Goal: Transaction & Acquisition: Purchase product/service

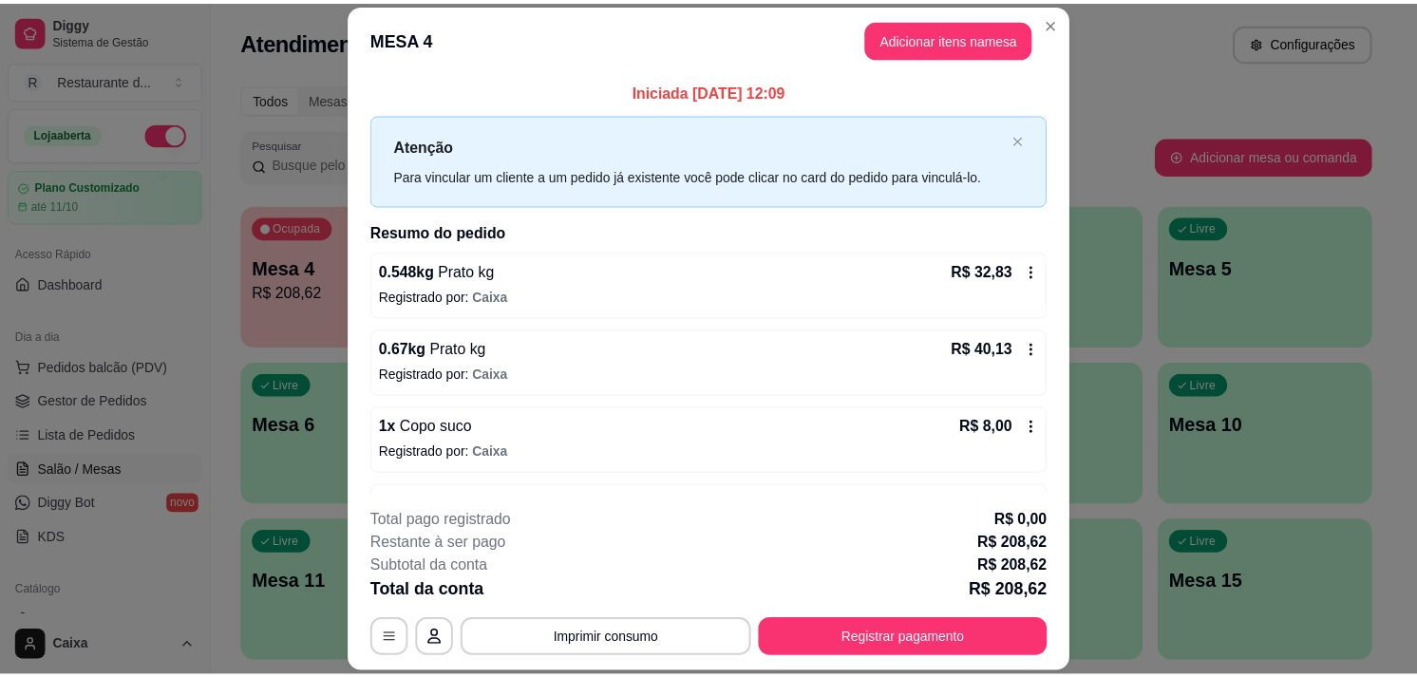
scroll to position [168, 0]
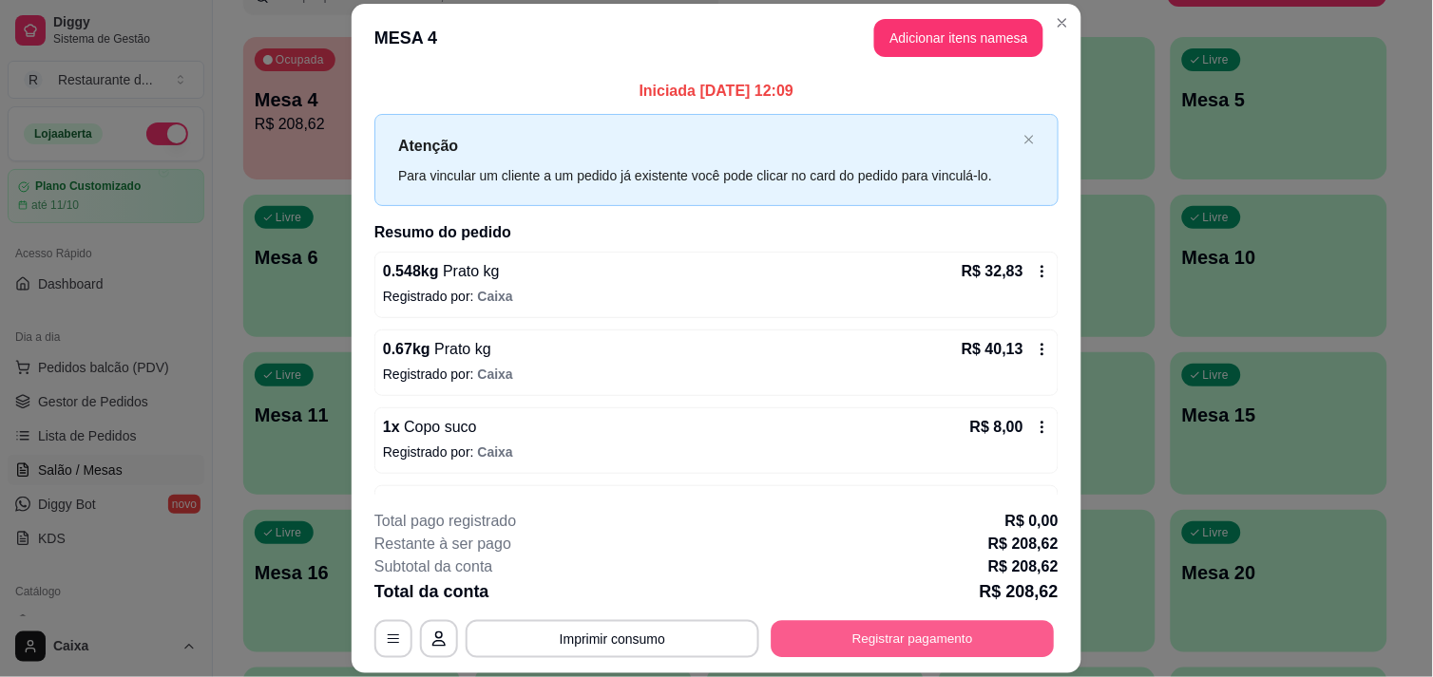
click at [857, 637] on button "Registrar pagamento" at bounding box center [912, 639] width 283 height 37
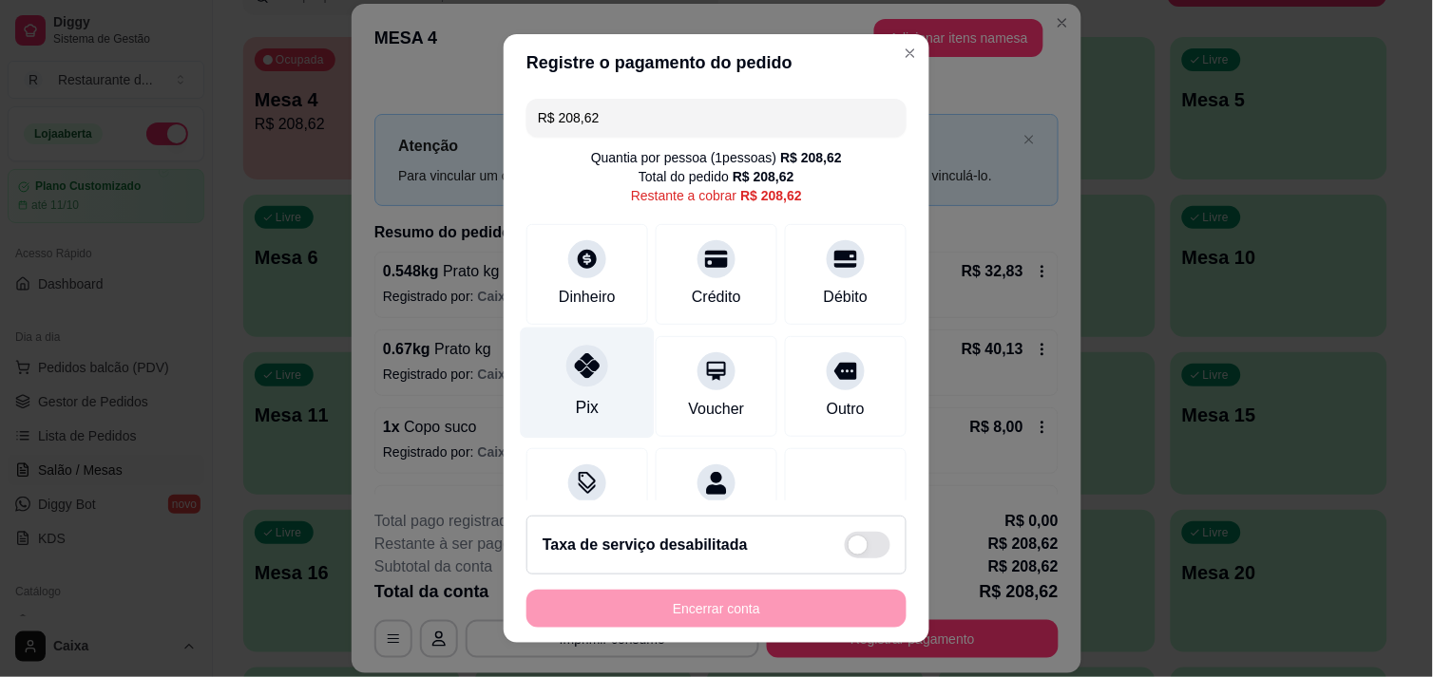
click at [555, 409] on div "Pix" at bounding box center [588, 382] width 134 height 111
type input "R$ 0,00"
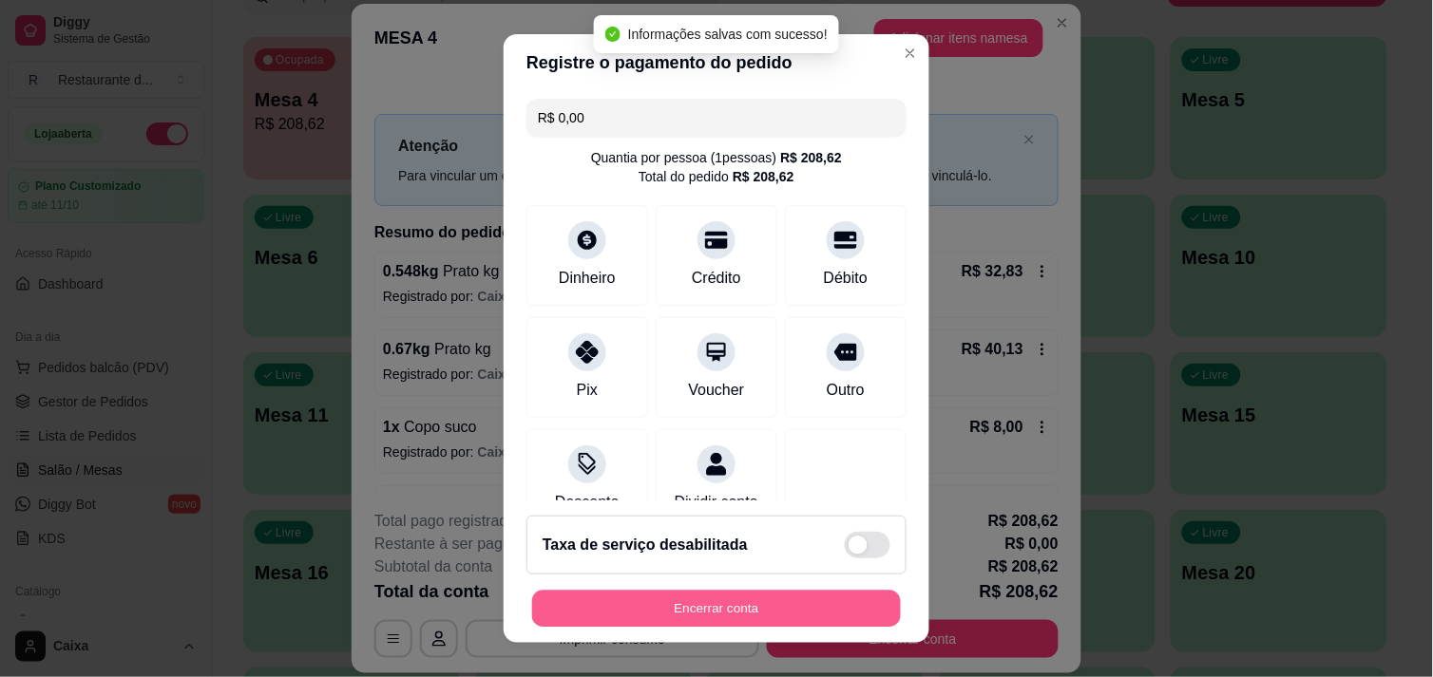
click at [770, 609] on button "Encerrar conta" at bounding box center [716, 609] width 369 height 37
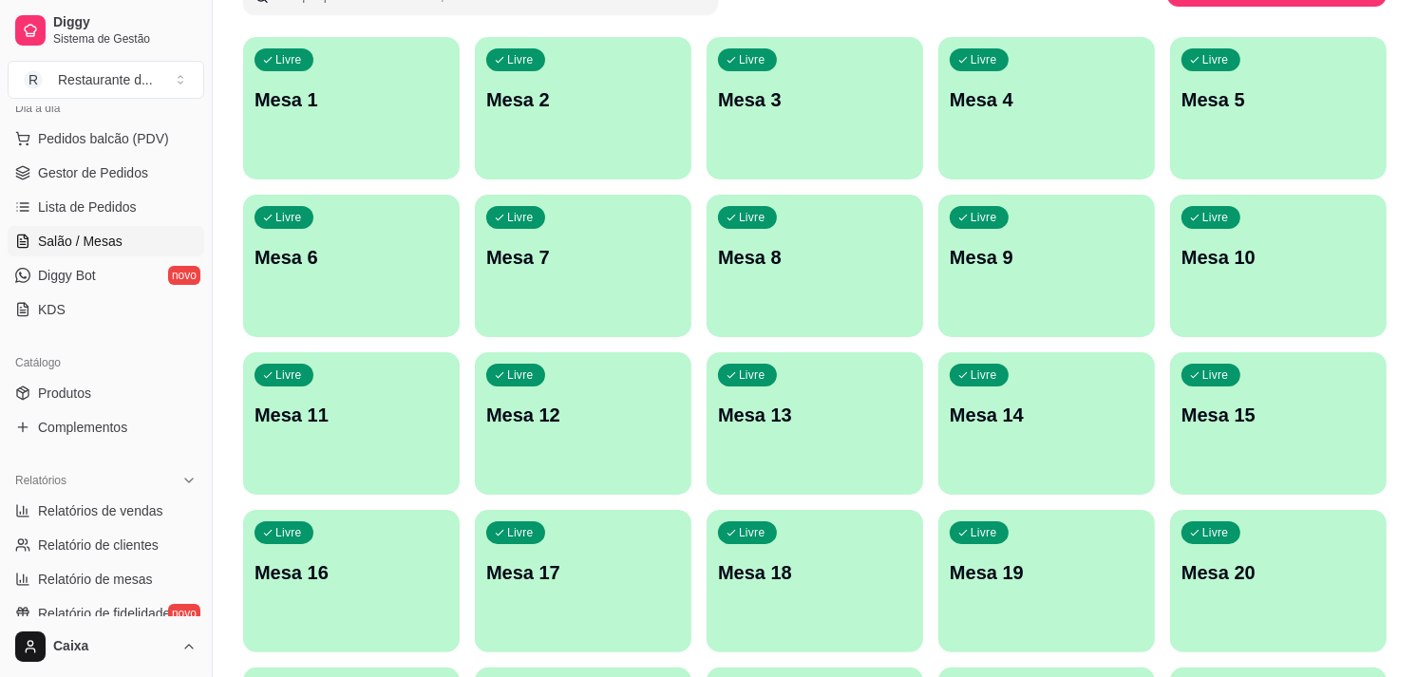
scroll to position [253, 0]
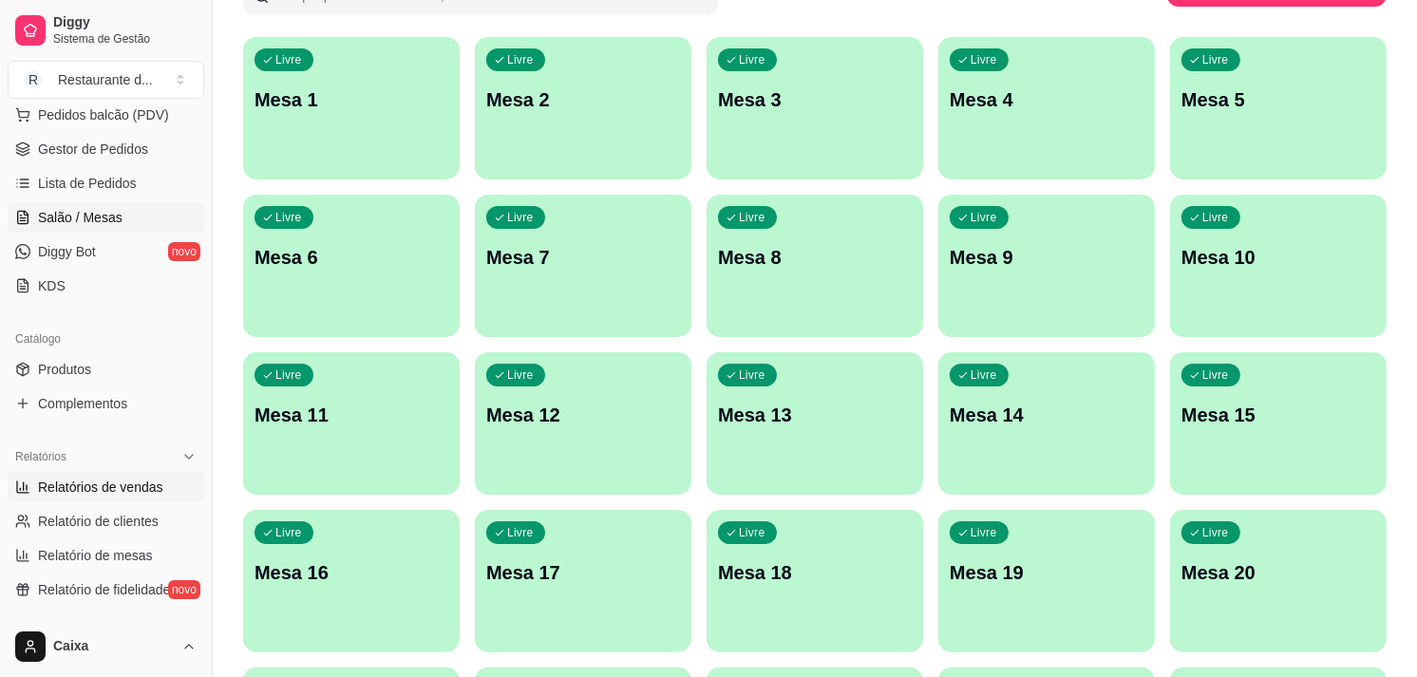
click at [137, 485] on span "Relatórios de vendas" at bounding box center [100, 487] width 125 height 19
select select "ALL"
select select "0"
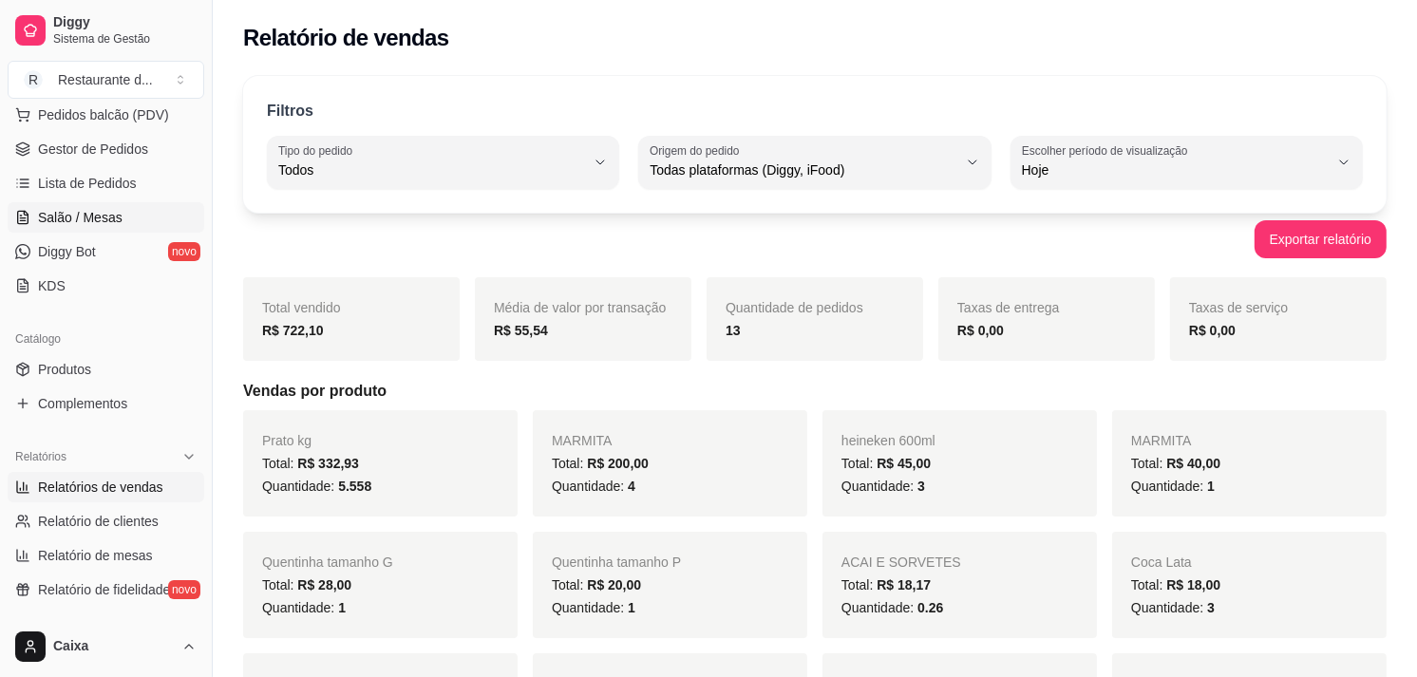
click at [99, 208] on span "Salão / Mesas" at bounding box center [80, 217] width 85 height 19
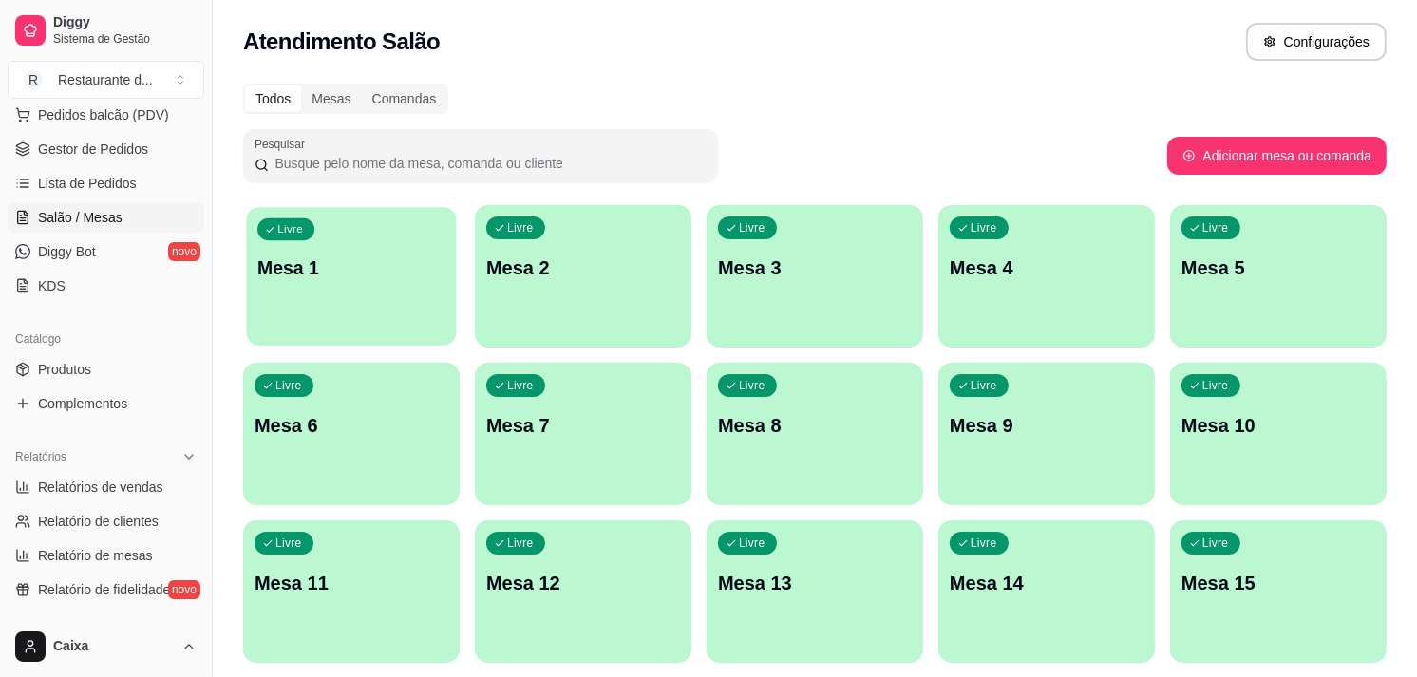
click at [373, 329] on div "button" at bounding box center [351, 334] width 210 height 22
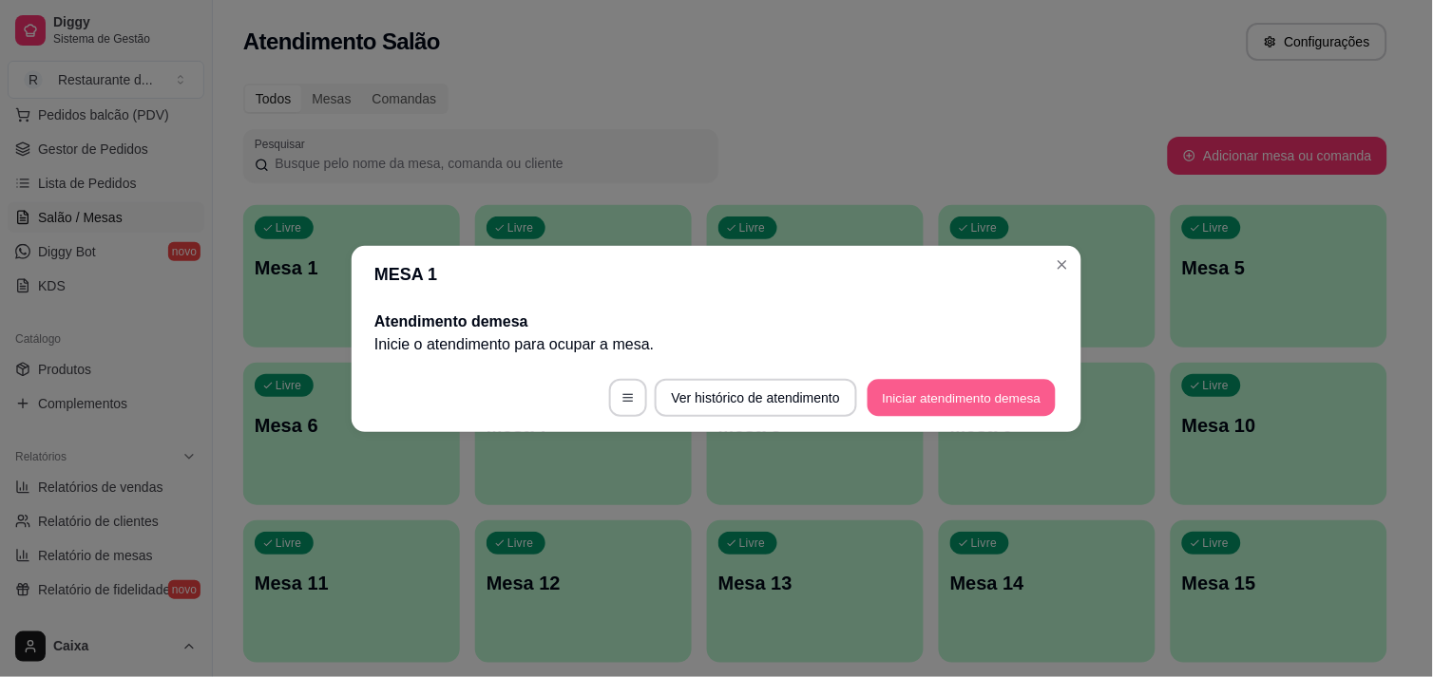
click at [953, 392] on button "Iniciar atendimento de mesa" at bounding box center [961, 397] width 188 height 37
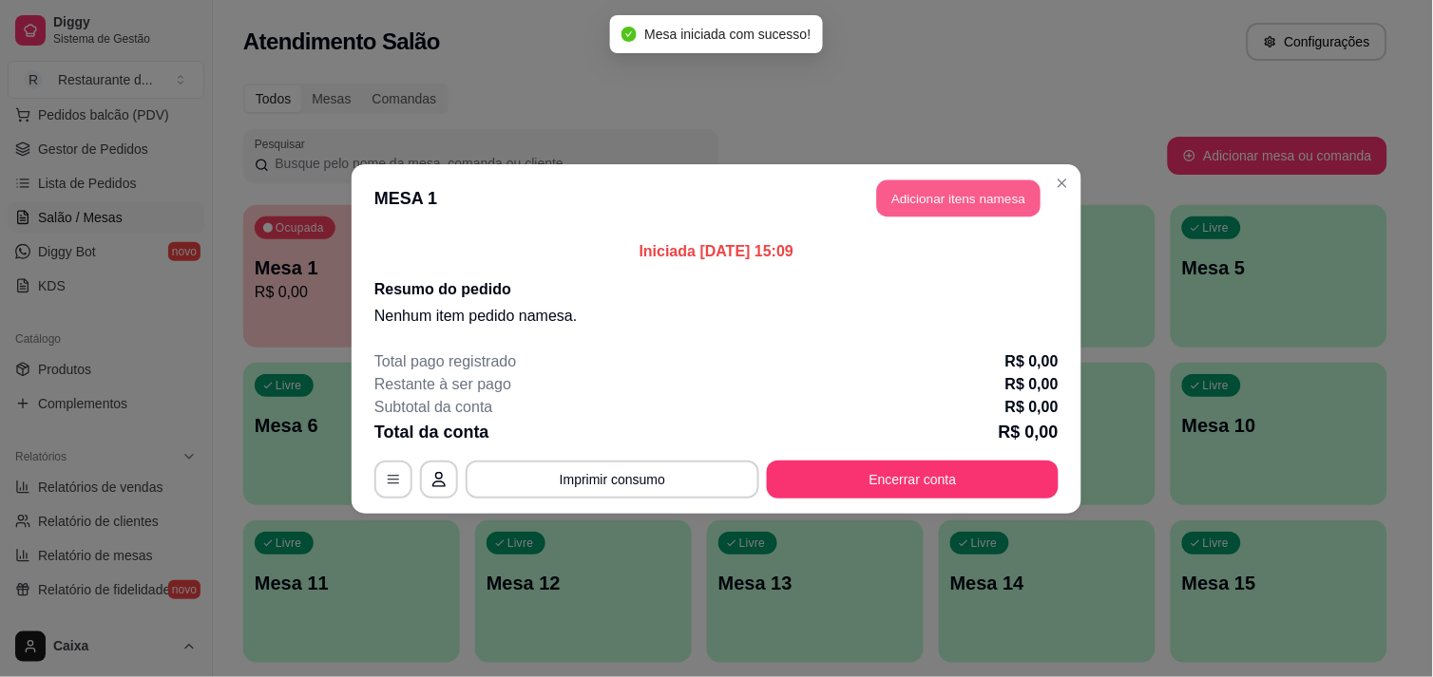
click at [977, 197] on button "Adicionar itens na mesa" at bounding box center [958, 198] width 163 height 37
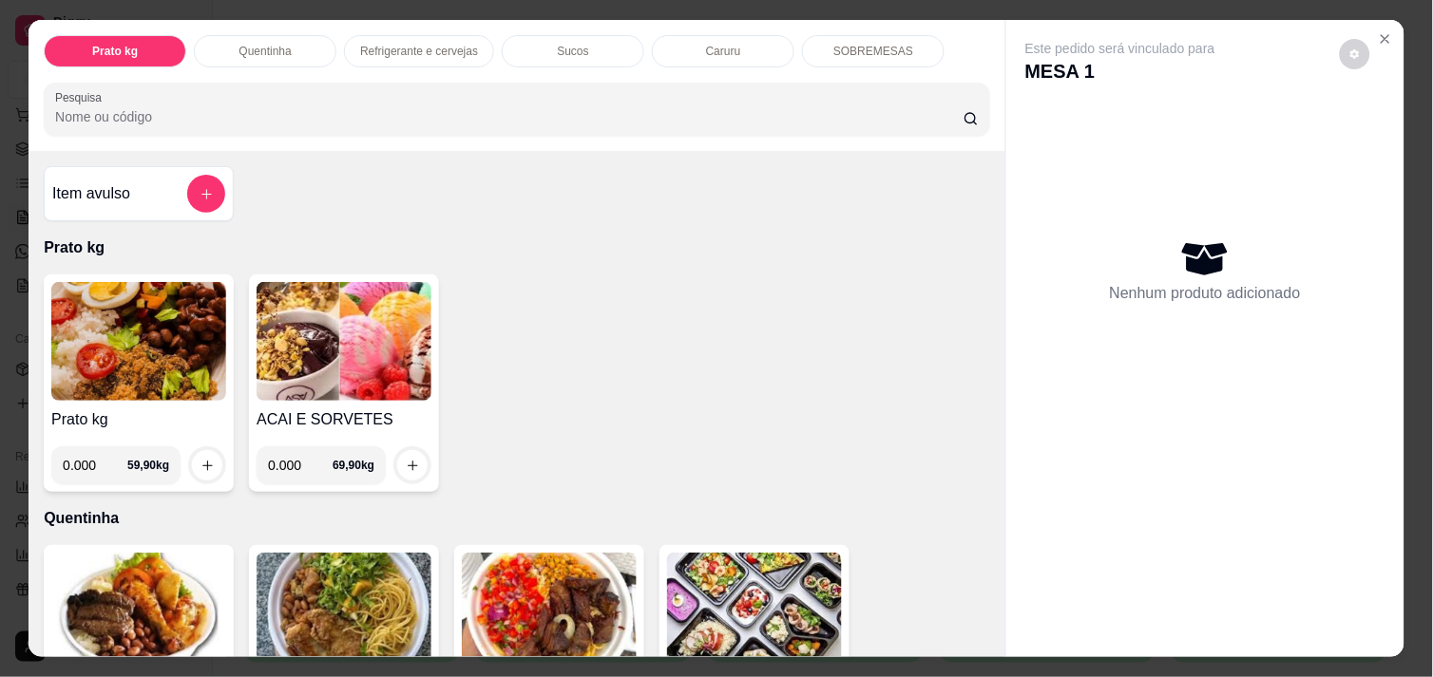
click at [980, 632] on div "Item avulso Prato kg Prato kg 0.000 59,90 kg ACAI E SORVETES 0.000 69,90 kg Que…" at bounding box center [517, 403] width 977 height 505
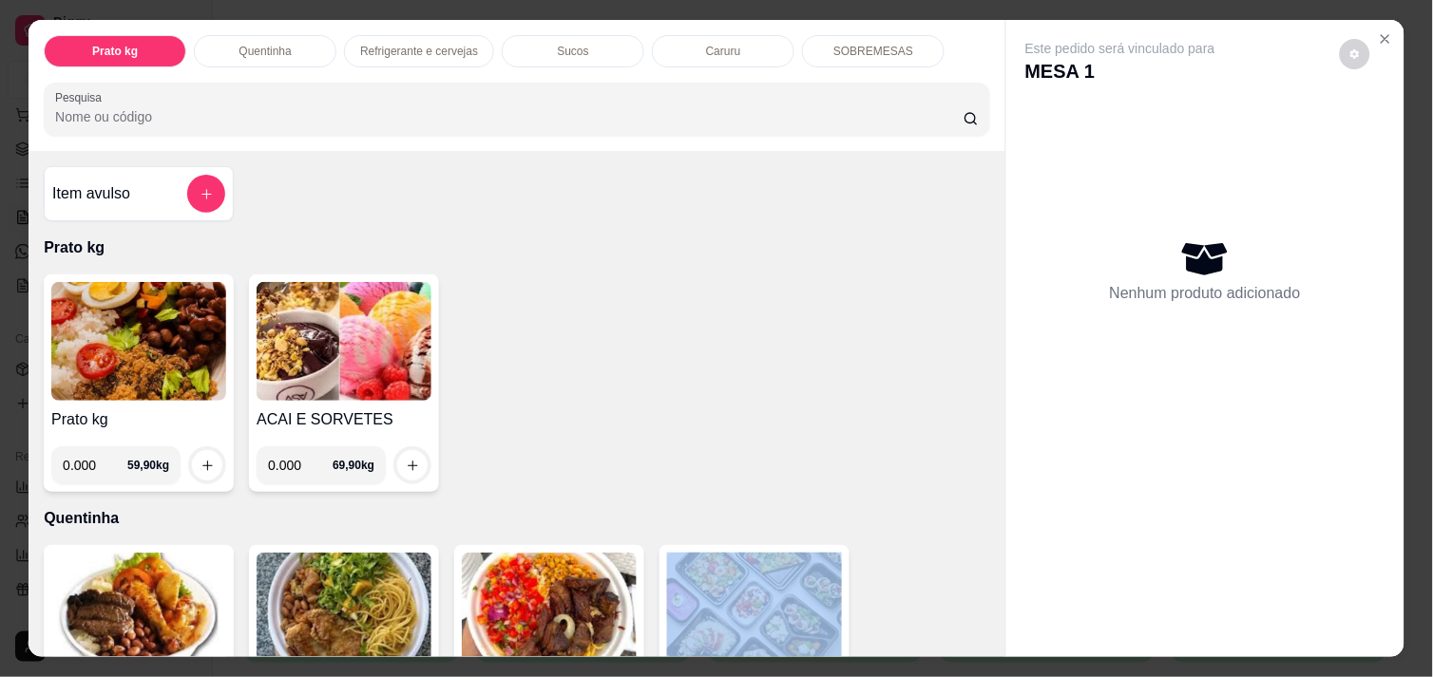
click at [980, 632] on div "Item avulso Prato kg Prato kg 0.000 59,90 kg ACAI E SORVETES 0.000 69,90 kg Que…" at bounding box center [517, 403] width 977 height 505
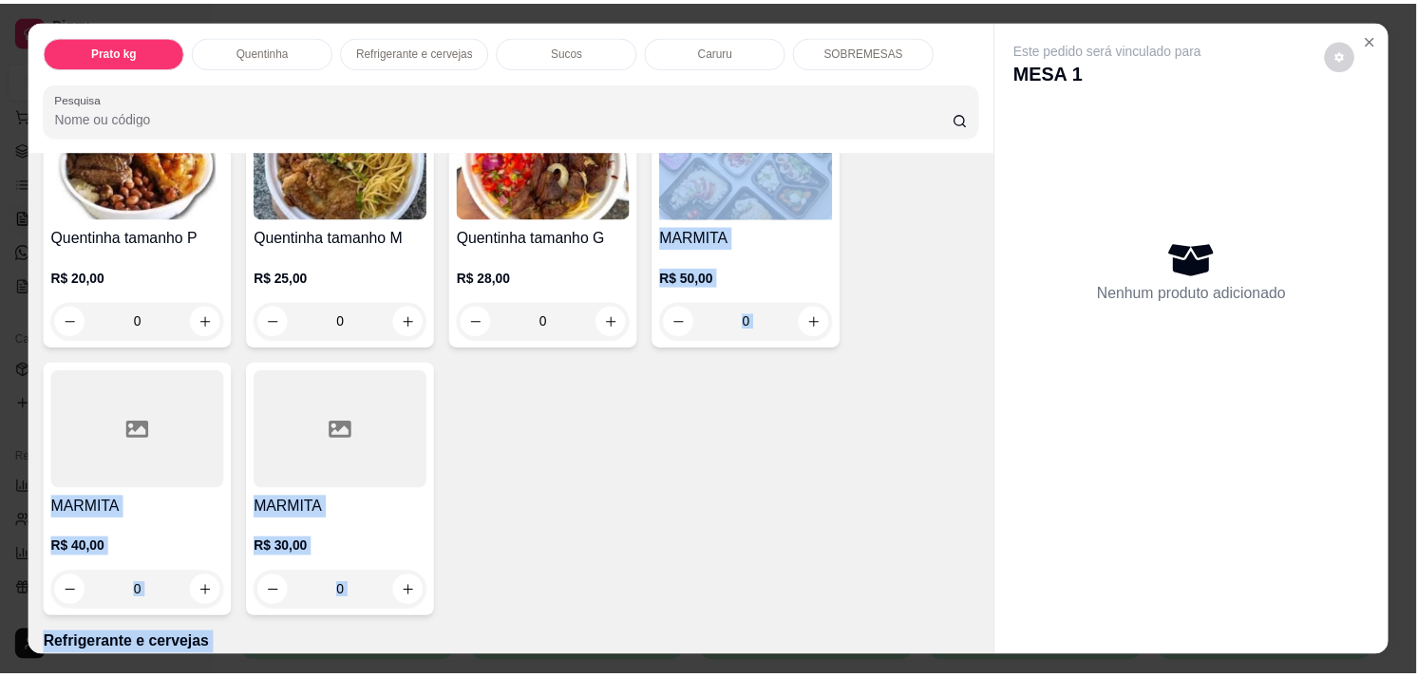
scroll to position [459, 0]
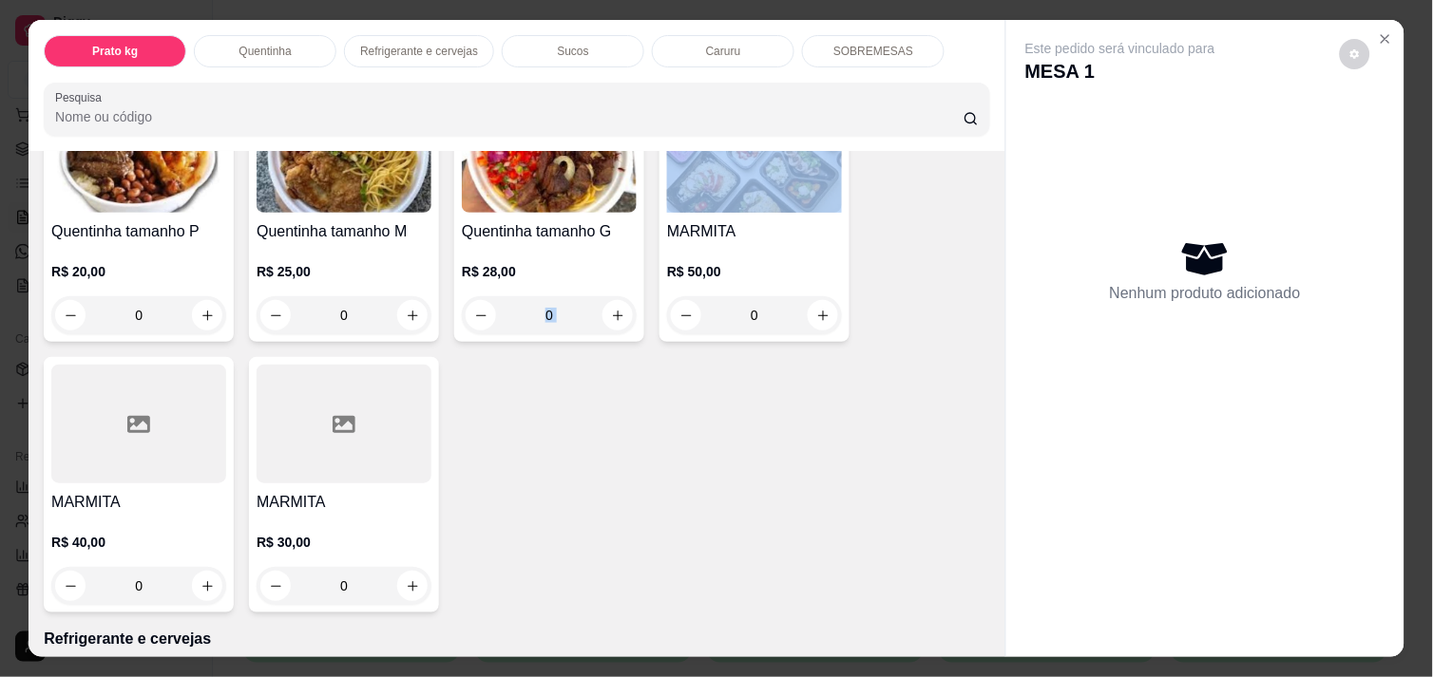
drag, startPoint x: 980, startPoint y: 632, endPoint x: 520, endPoint y: 422, distance: 506.4
click at [520, 422] on div "Item avulso Prato kg Prato kg 0.000 59,90 kg ACAI E SORVETES 0.000 69,90 kg Que…" at bounding box center [517, 403] width 977 height 505
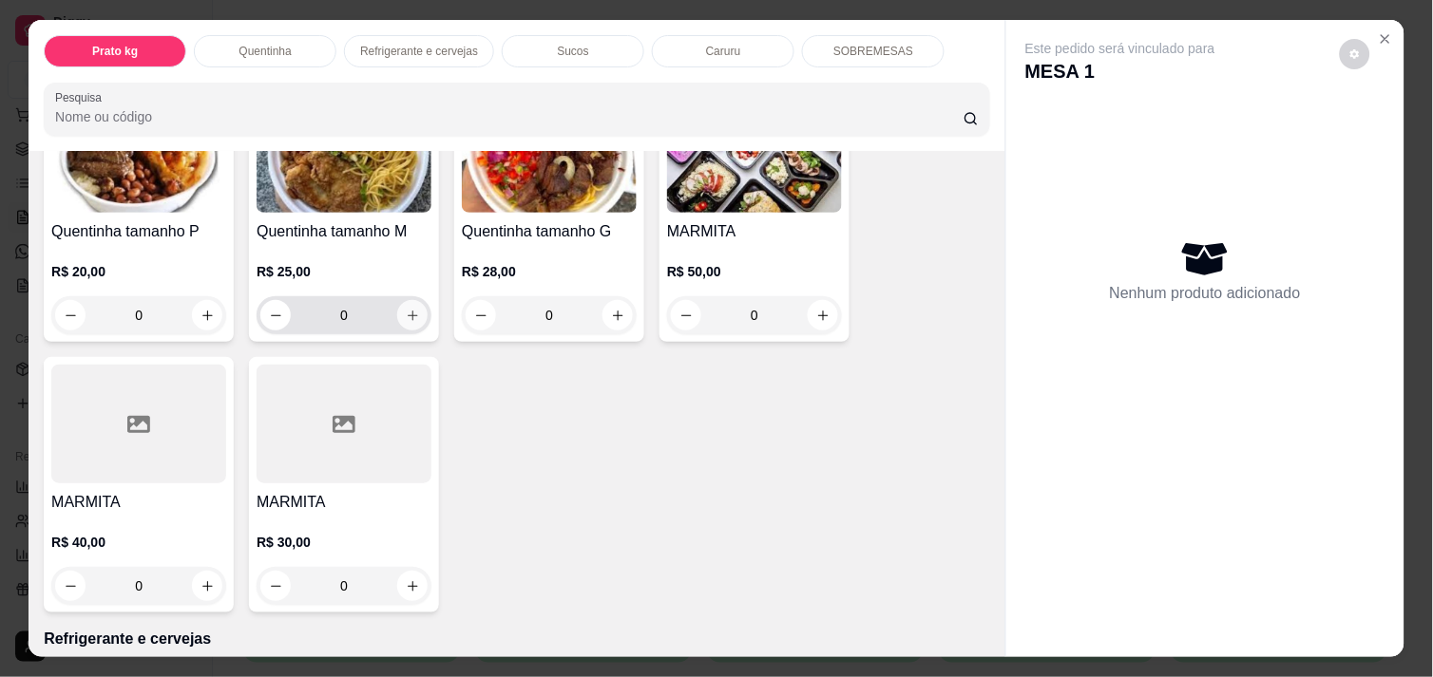
drag, startPoint x: 520, startPoint y: 422, endPoint x: 409, endPoint y: 314, distance: 155.2
click at [409, 314] on div "0" at bounding box center [343, 315] width 167 height 38
click at [409, 314] on icon "increase-product-quantity" at bounding box center [413, 316] width 14 height 14
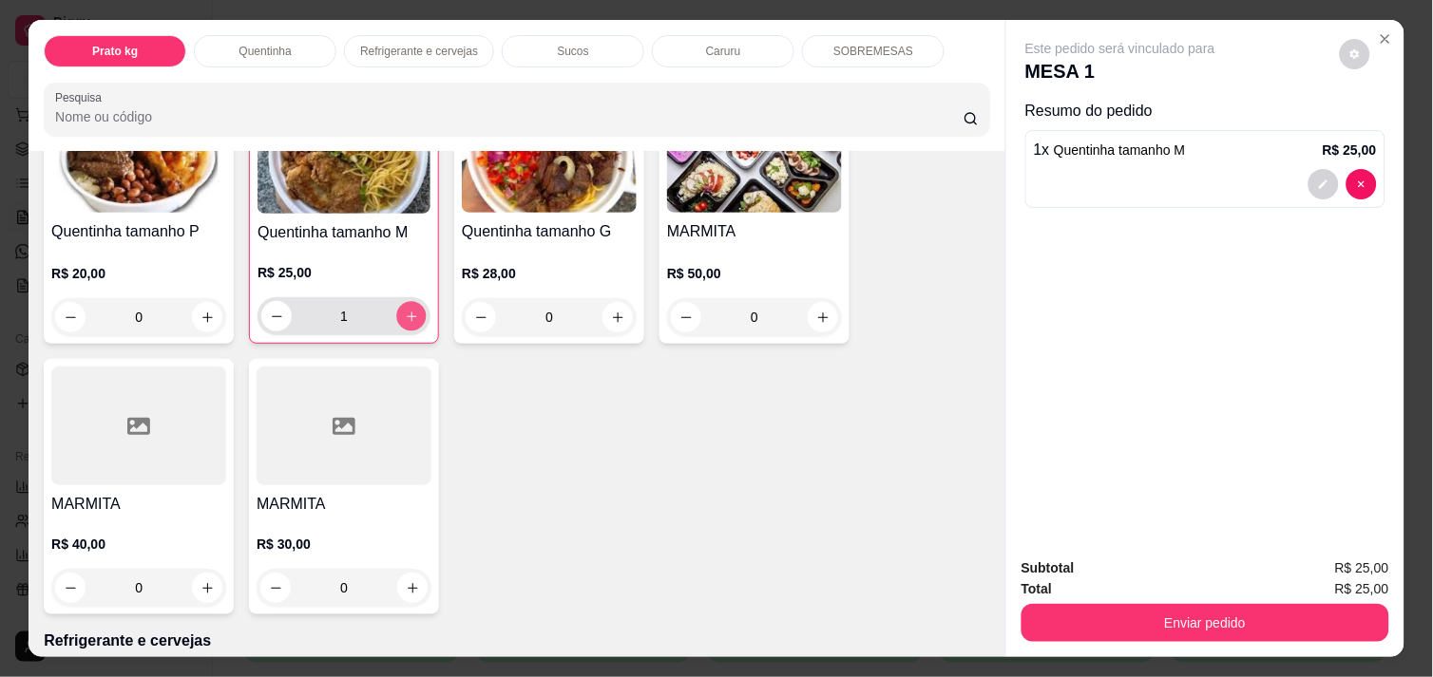
click at [409, 314] on icon "increase-product-quantity" at bounding box center [412, 317] width 14 height 14
type input "4"
click at [410, 592] on button "increase-product-quantity" at bounding box center [412, 588] width 30 height 30
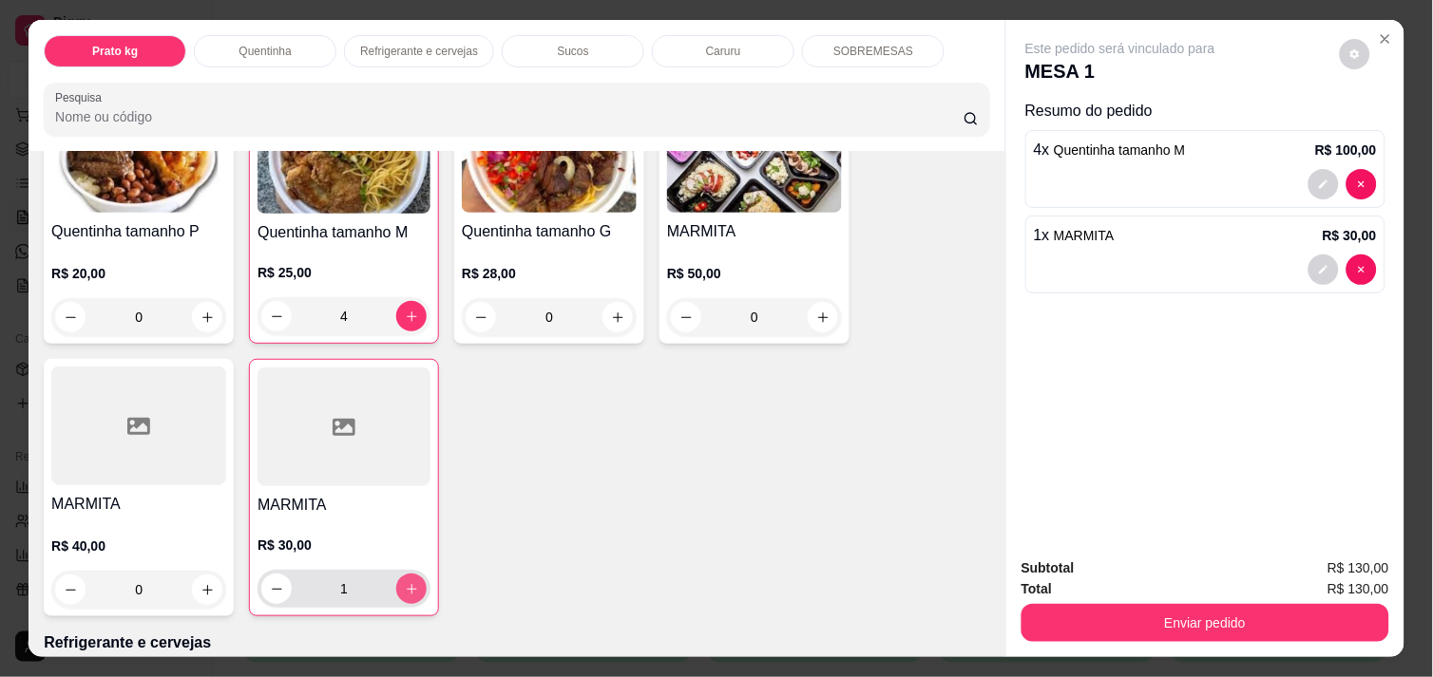
type input "1"
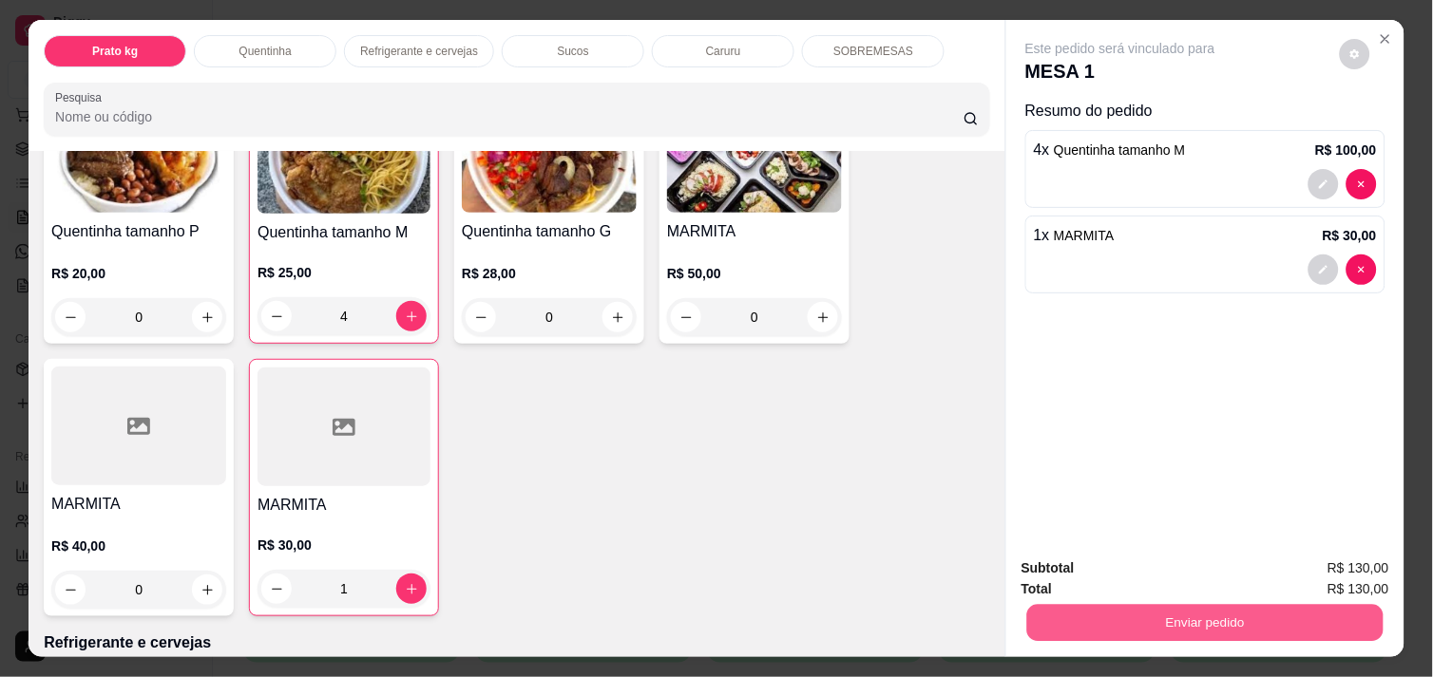
click at [1203, 608] on button "Enviar pedido" at bounding box center [1205, 622] width 356 height 37
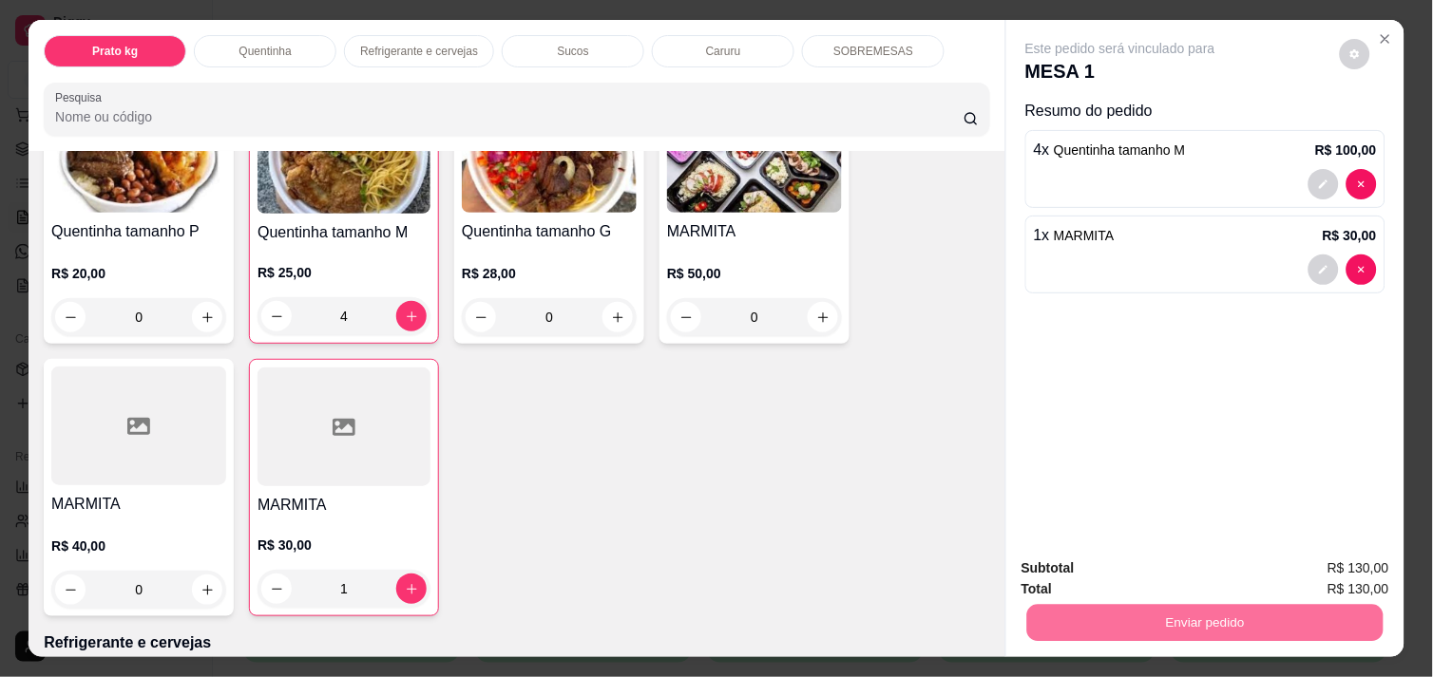
click at [1180, 563] on button "Registrar cliente" at bounding box center [1212, 568] width 122 height 35
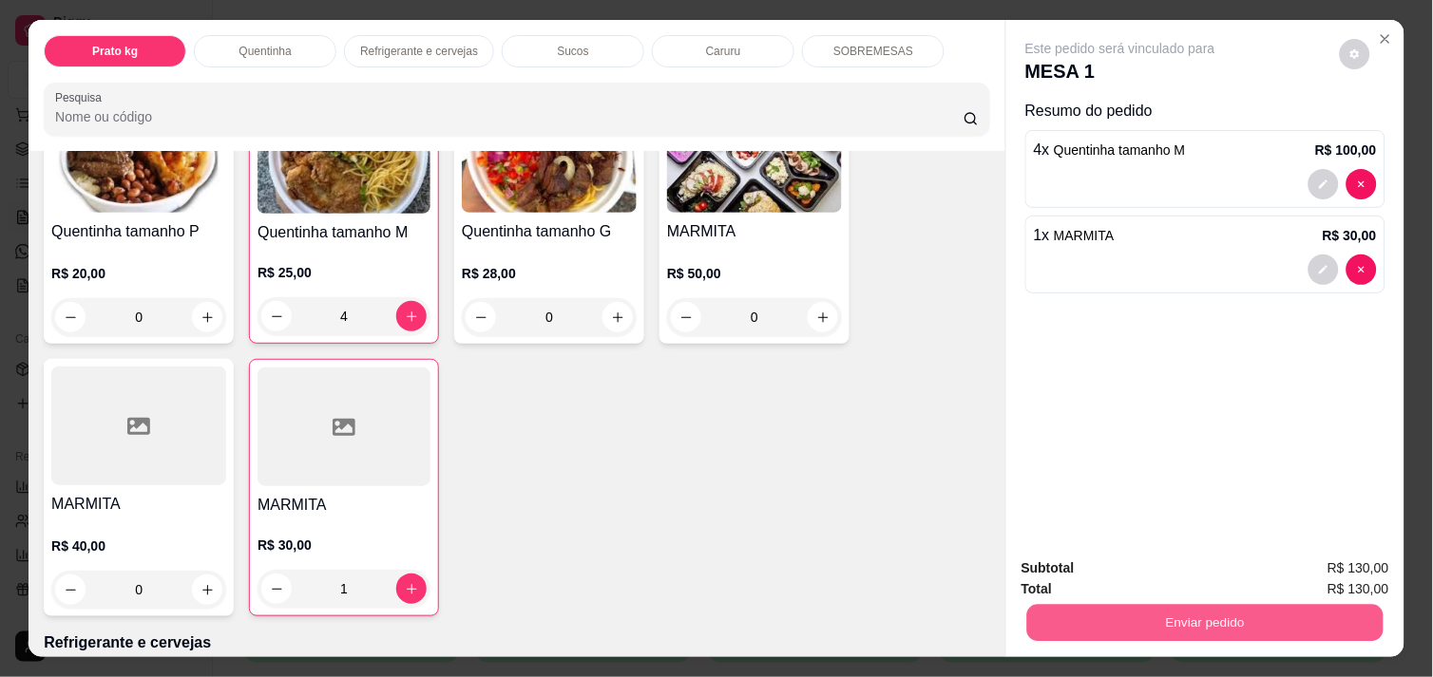
click at [1327, 604] on button "Enviar pedido" at bounding box center [1205, 622] width 356 height 37
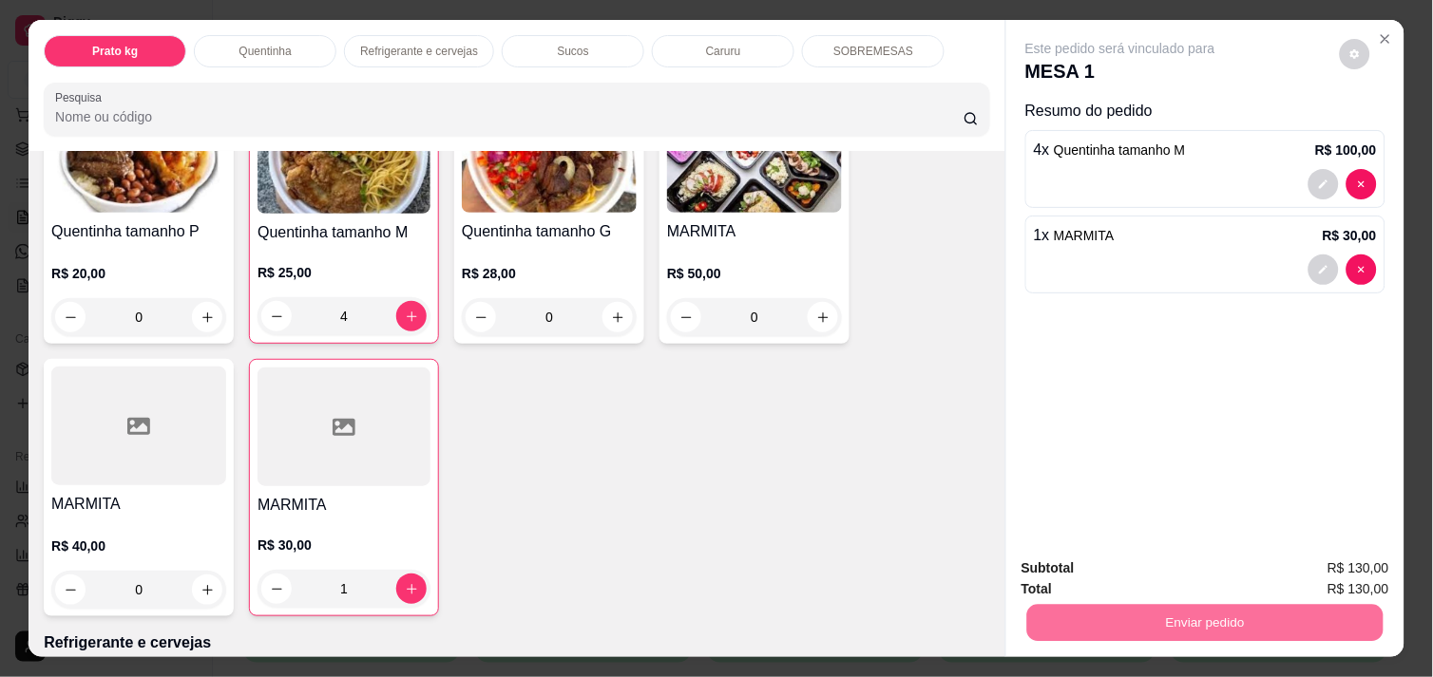
click at [1341, 557] on button "Enviar pedido" at bounding box center [1339, 568] width 105 height 35
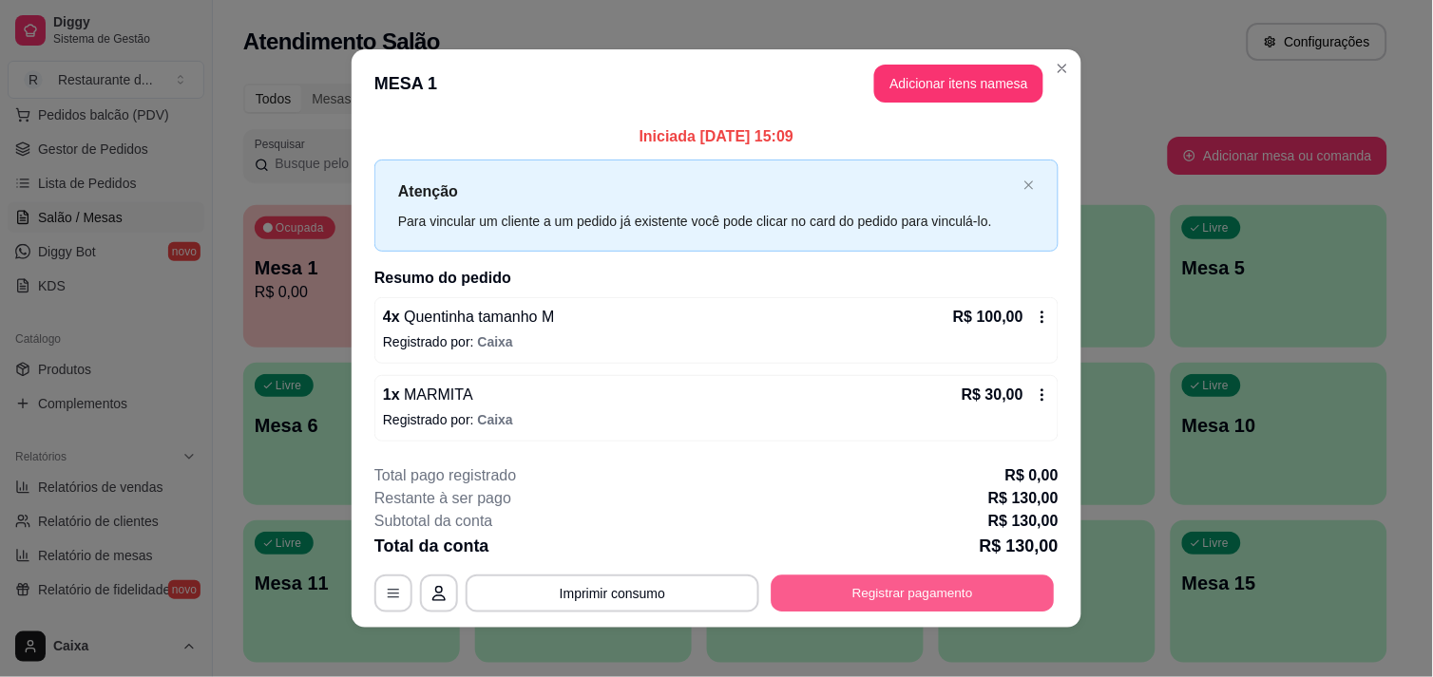
click at [887, 589] on button "Registrar pagamento" at bounding box center [912, 594] width 283 height 37
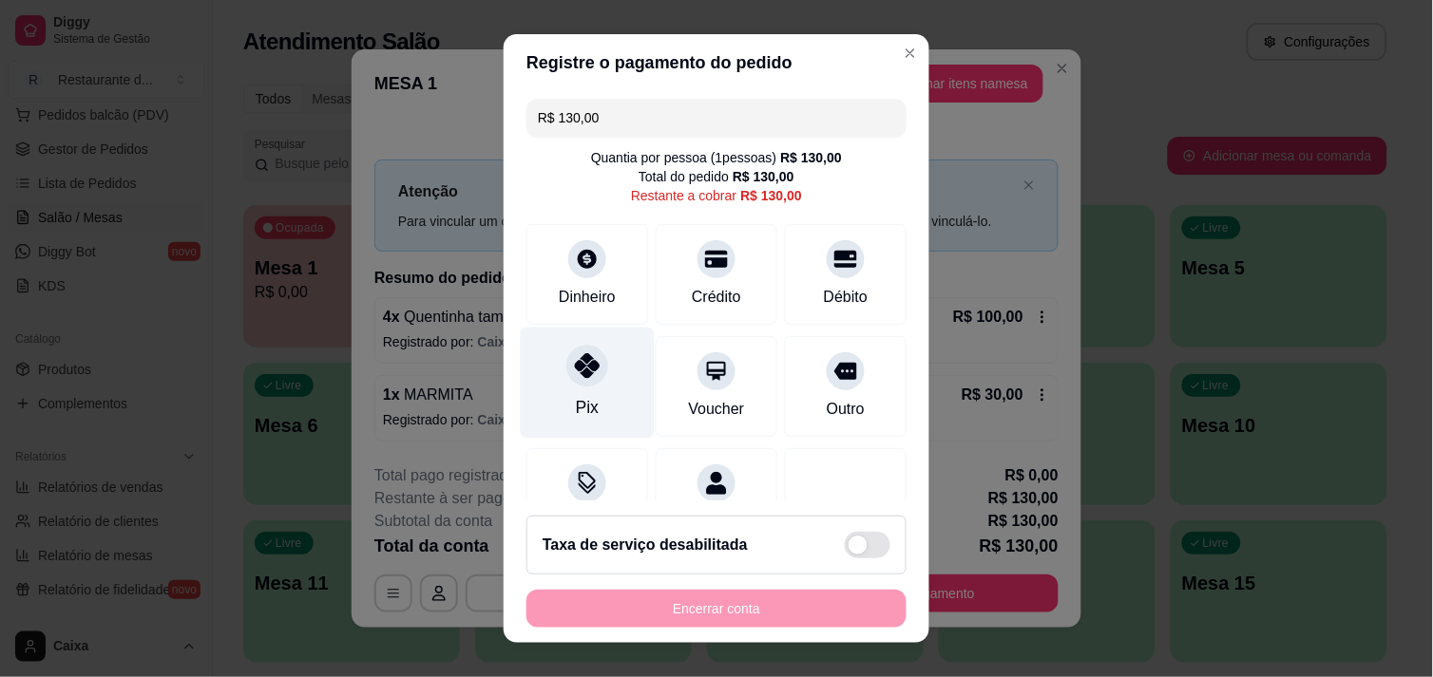
click at [590, 402] on div "Pix" at bounding box center [588, 382] width 134 height 111
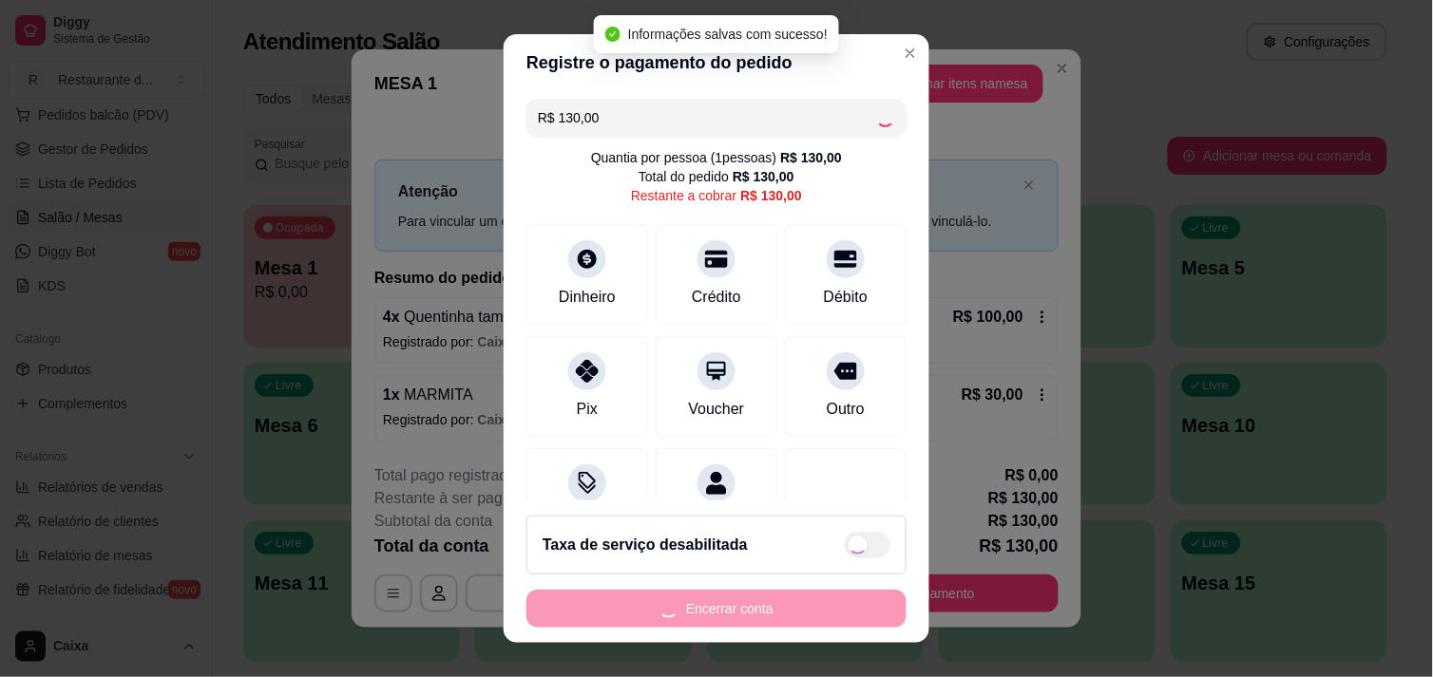
type input "R$ 0,00"
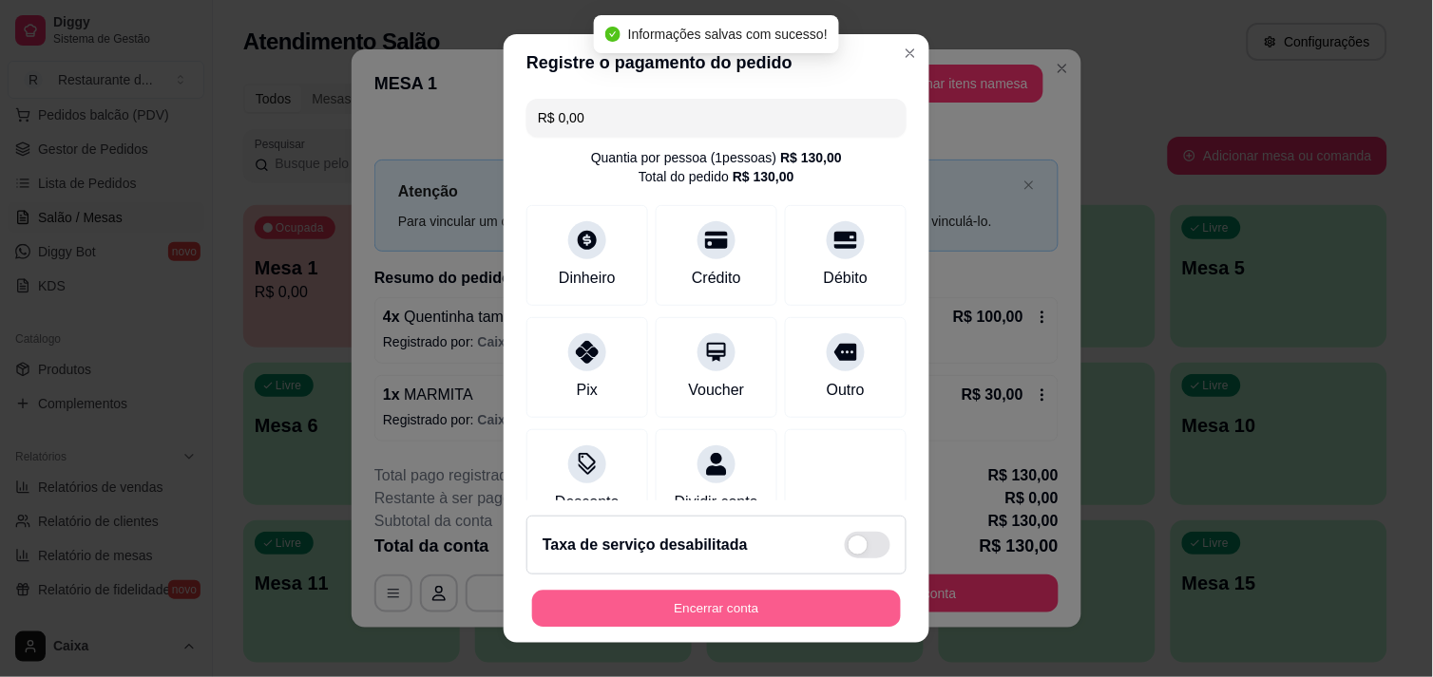
click at [686, 621] on button "Encerrar conta" at bounding box center [716, 609] width 369 height 37
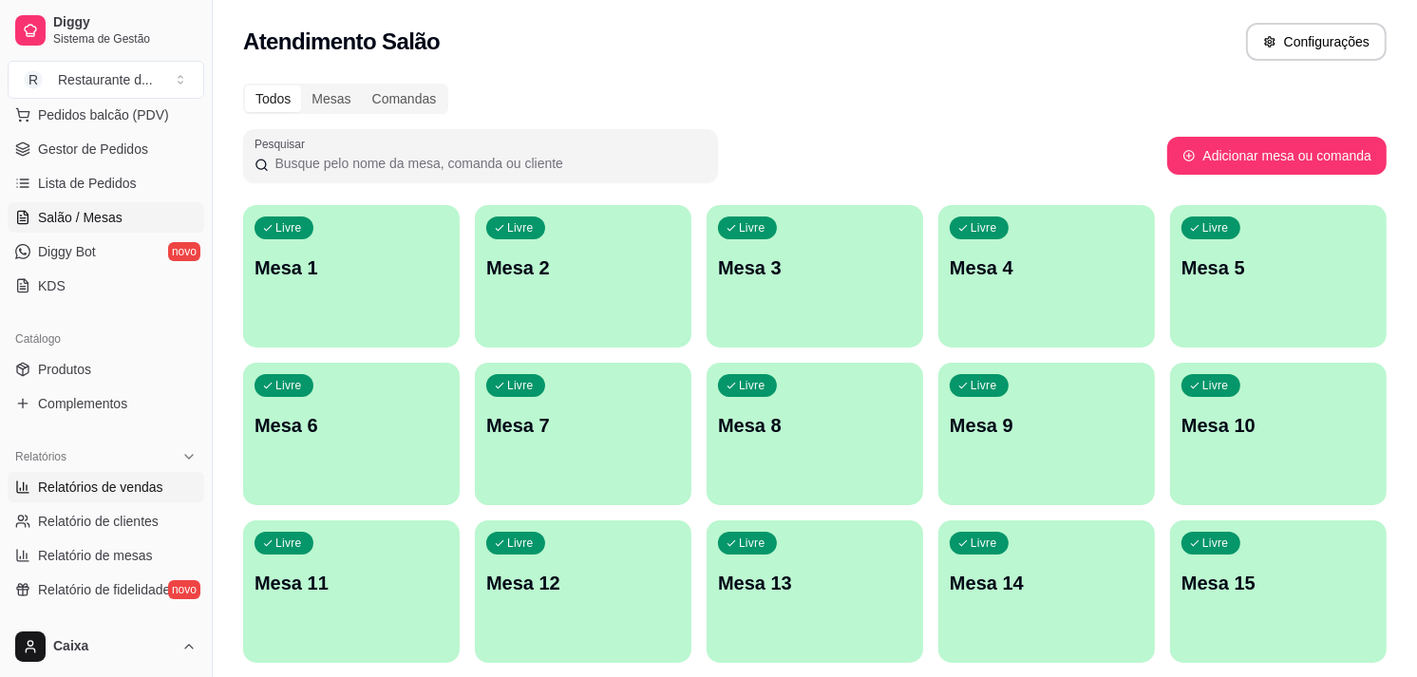
click at [114, 494] on span "Relatórios de vendas" at bounding box center [100, 487] width 125 height 19
select select "ALL"
select select "0"
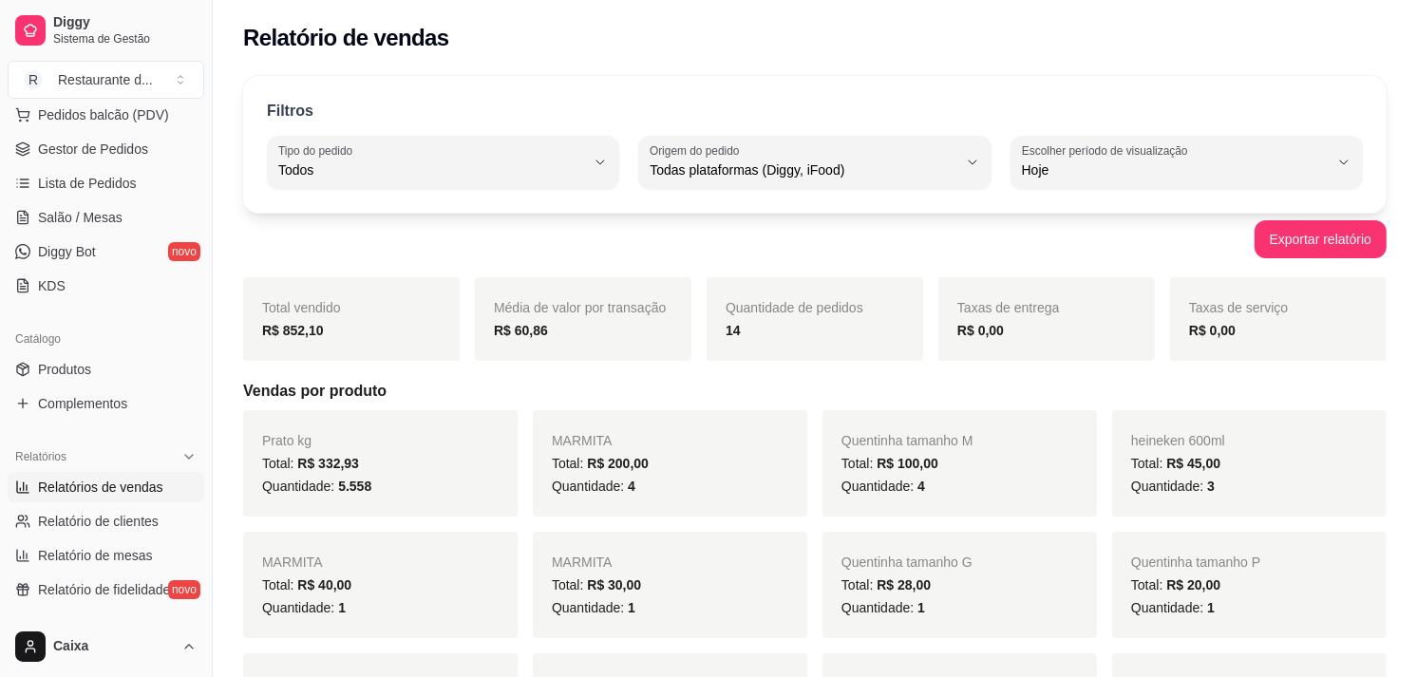
click at [311, 511] on div "Prato kg Total: R$ 332,93 Quantidade: 5.558" at bounding box center [380, 463] width 275 height 106
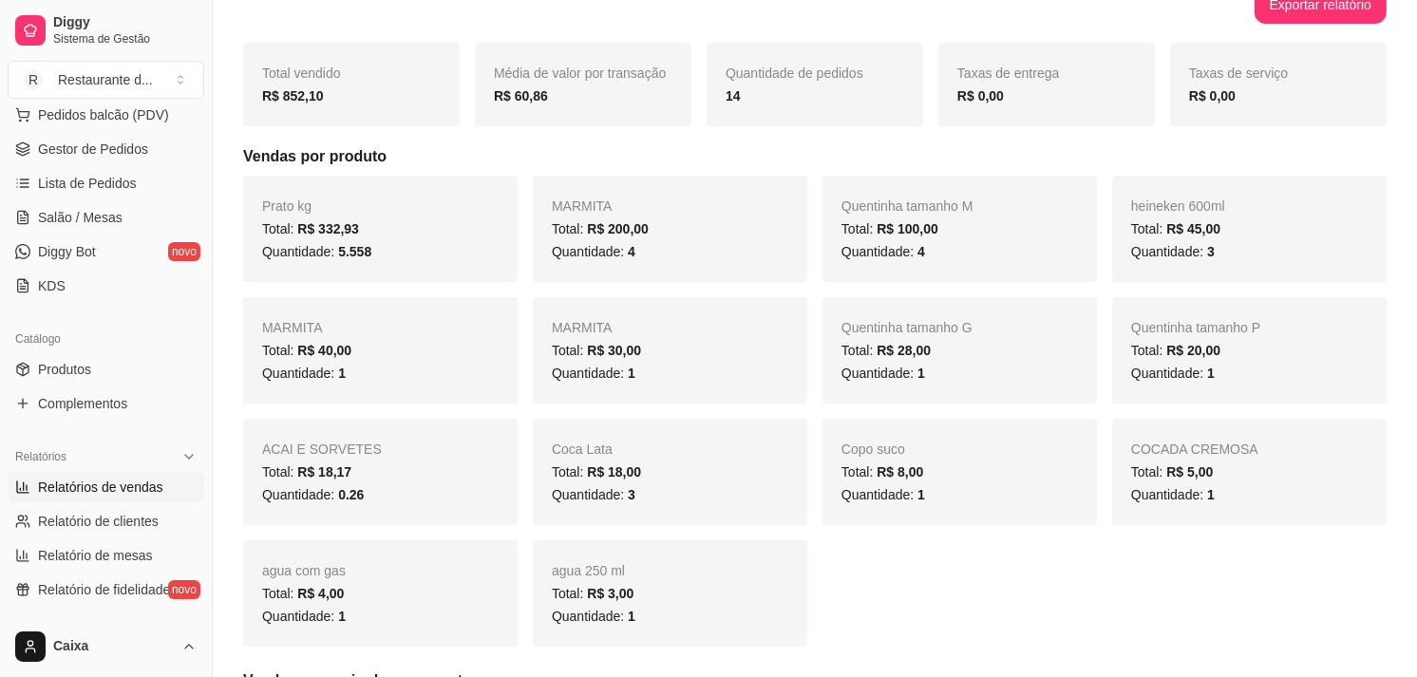
scroll to position [253, 0]
